Goal: Task Accomplishment & Management: Manage account settings

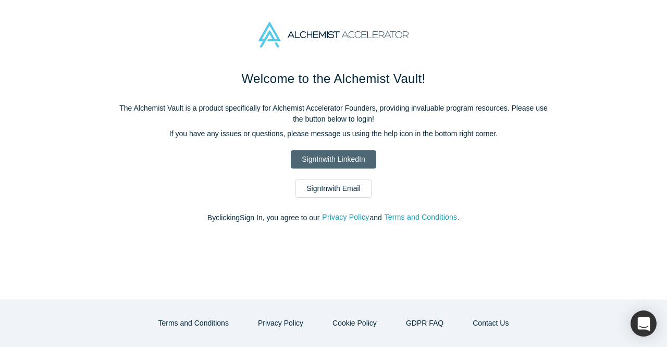
click at [344, 153] on link "Sign In with LinkedIn" at bounding box center [333, 159] width 85 height 18
click at [349, 159] on link "Sign In with LinkedIn" at bounding box center [333, 159] width 85 height 18
